Goal: Transaction & Acquisition: Purchase product/service

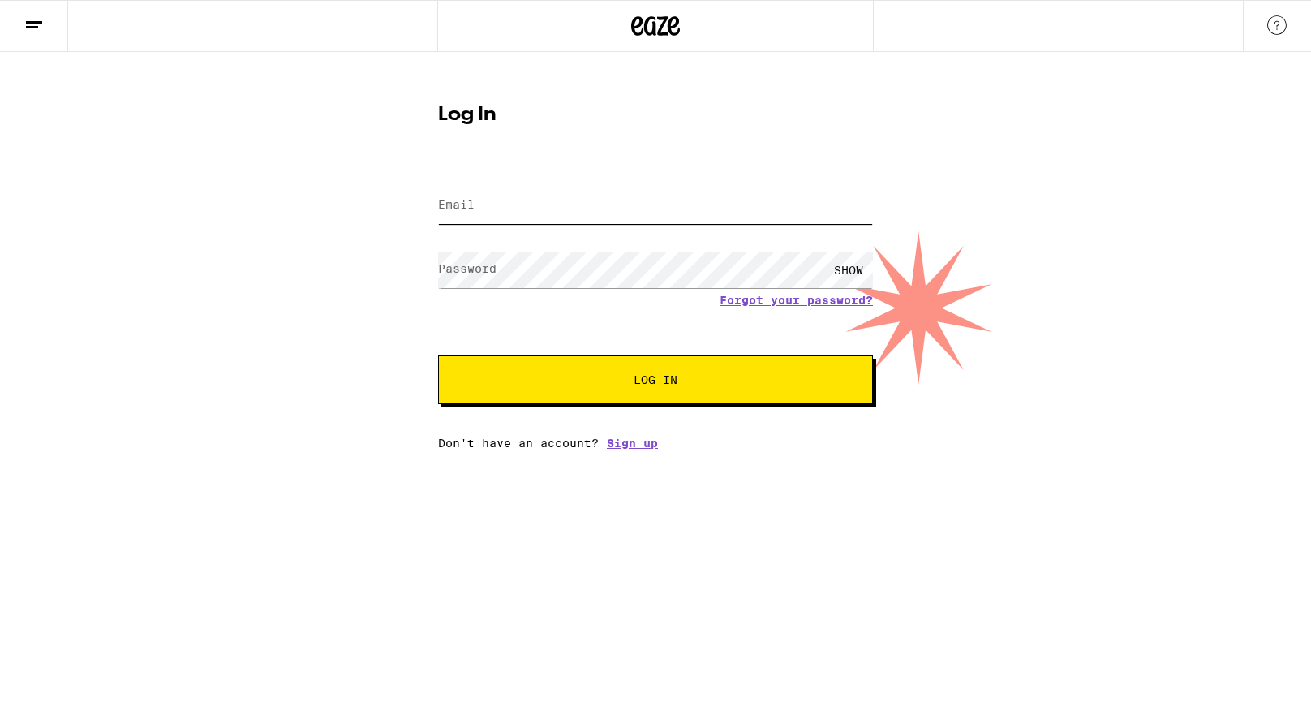
type input "[EMAIL_ADDRESS][DOMAIN_NAME]"
click at [619, 385] on span "Log In" at bounding box center [656, 379] width 304 height 11
